Goal: Task Accomplishment & Management: Manage account settings

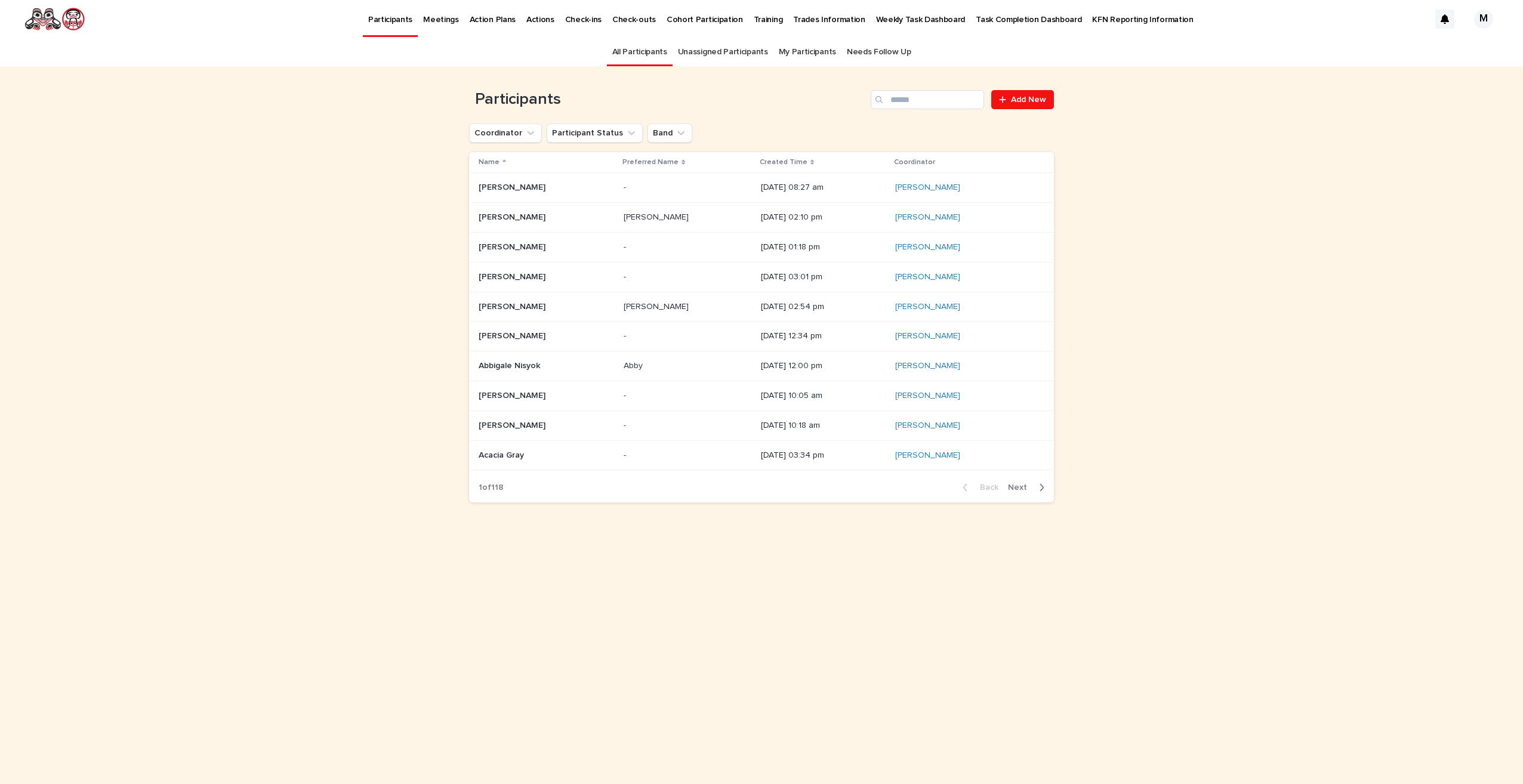
click at [763, 162] on p "Created Time" at bounding box center [784, 162] width 48 height 13
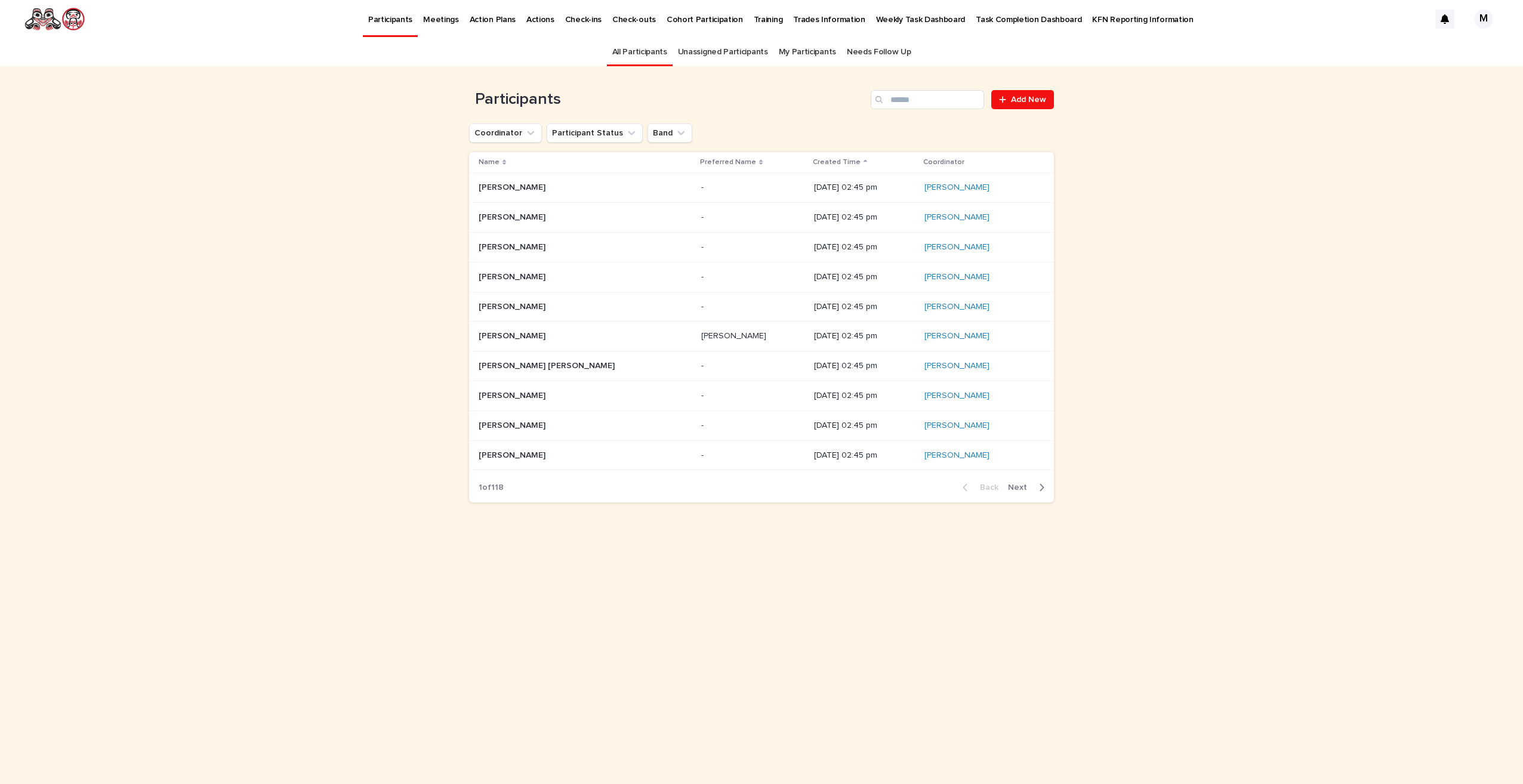
click at [813, 161] on div "Created Time" at bounding box center [864, 162] width 103 height 13
click at [814, 185] on p "[DATE] 03:16 pm" at bounding box center [864, 188] width 101 height 10
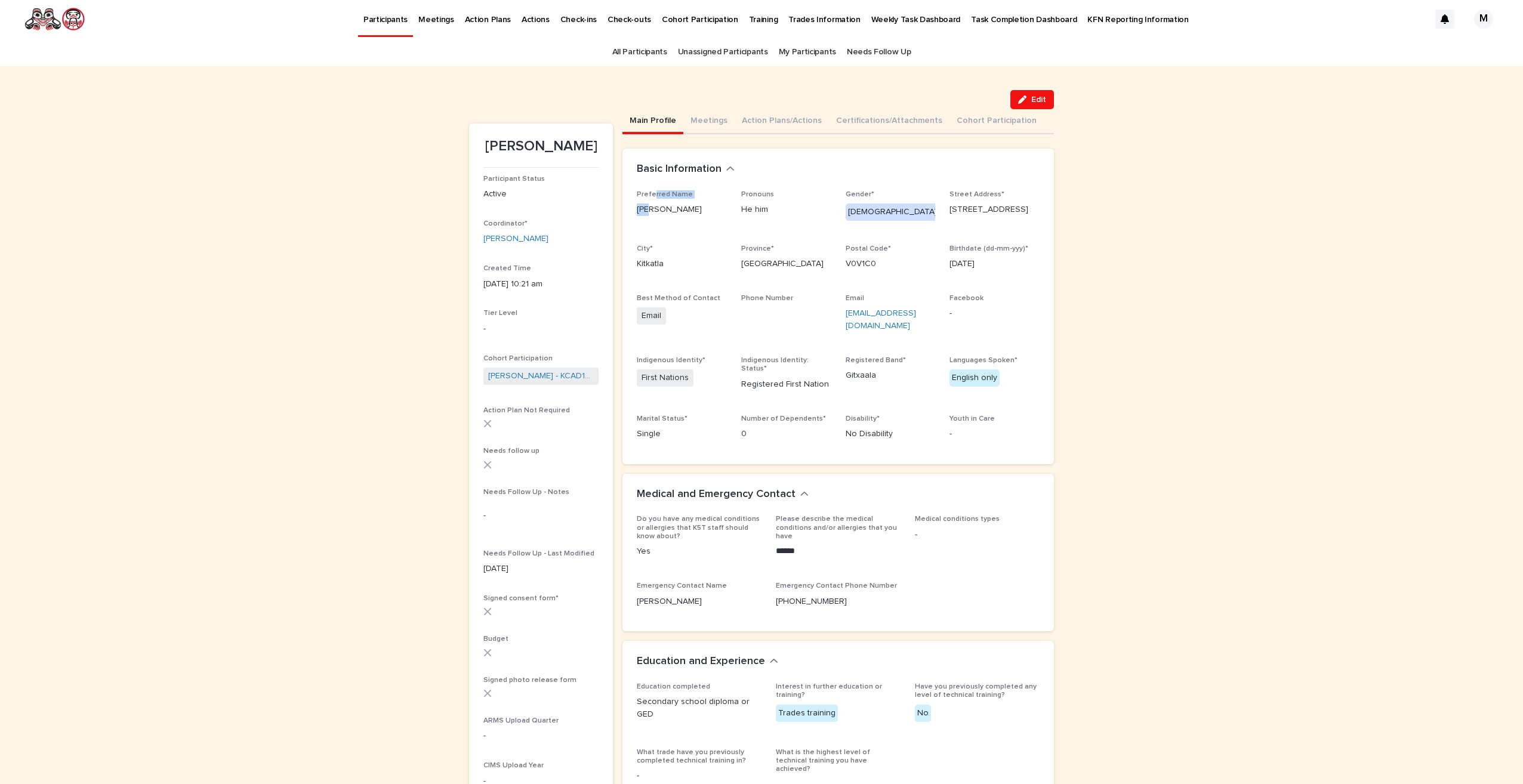
click at [410, 71] on div "**********" at bounding box center [761, 717] width 1523 height 1302
